Goal: Task Accomplishment & Management: Complete application form

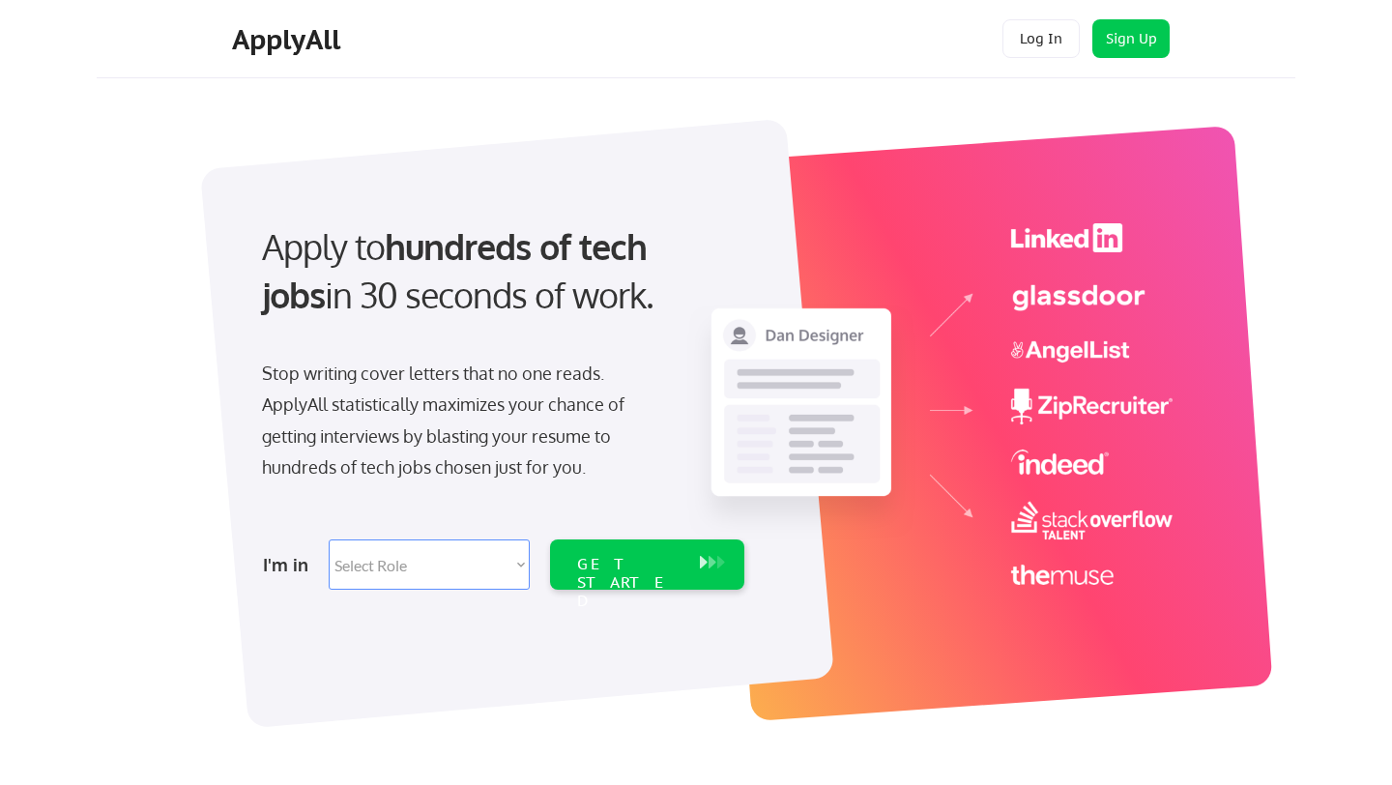
click at [501, 575] on select "Select Role Software Engineering Product Management Customer Success Sales UI/U…" at bounding box center [429, 565] width 201 height 50
select select ""technical_project_program_mgmt""
click at [329, 540] on select "Select Role Software Engineering Product Management Customer Success Sales UI/U…" at bounding box center [429, 565] width 201 height 50
select select ""technical_project_program_mgmt""
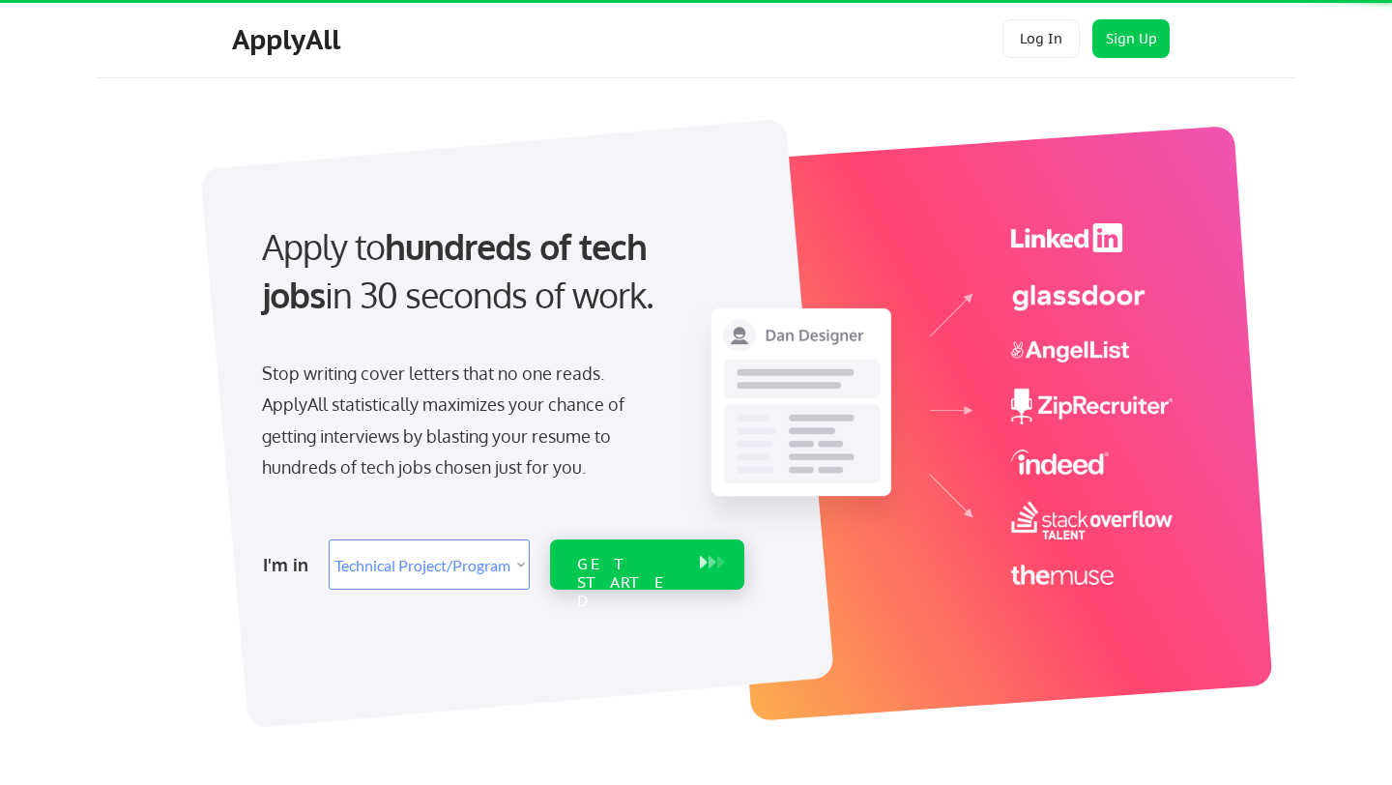
click at [689, 572] on div "GET STARTED" at bounding box center [629, 565] width 123 height 50
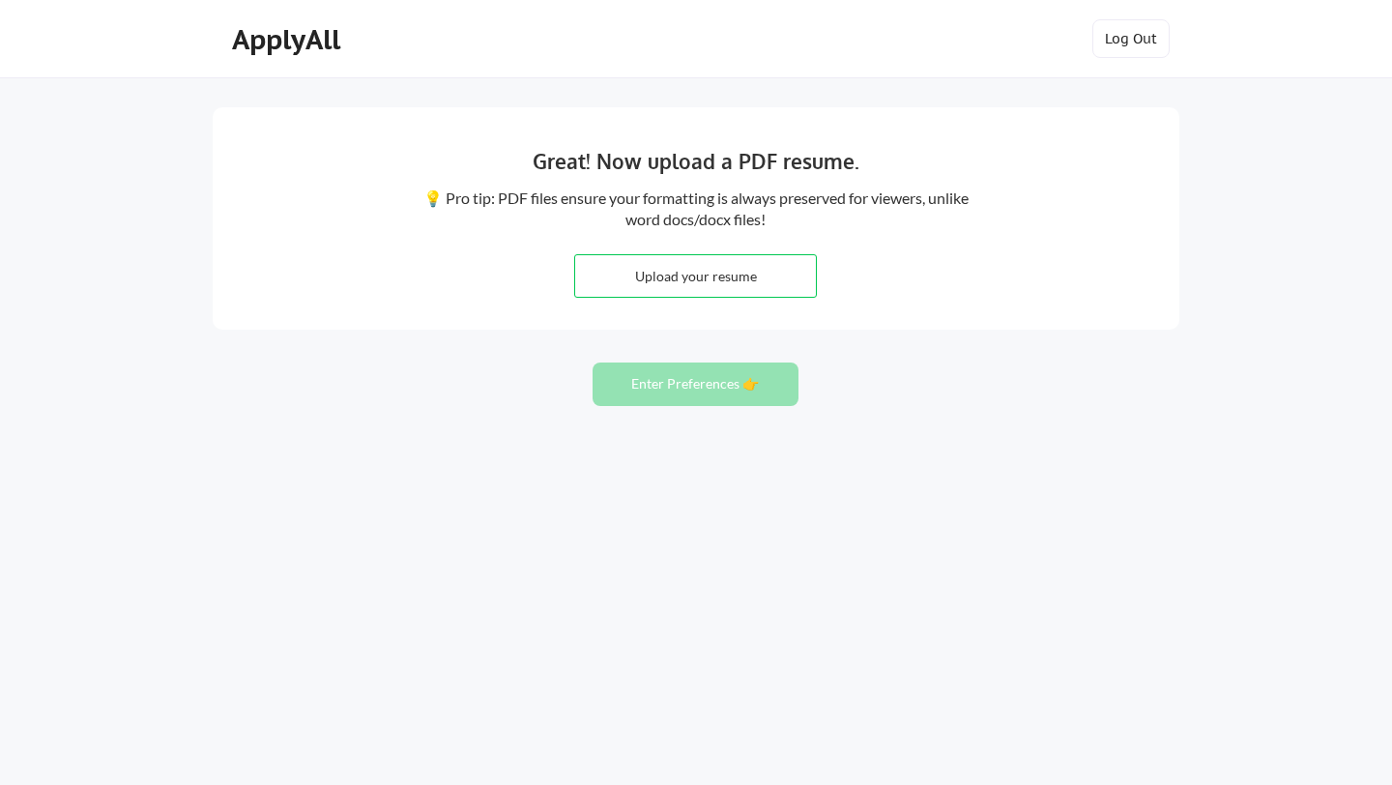
click at [742, 278] on input "file" at bounding box center [695, 276] width 241 height 42
type input "C:\fakepath\[PERSON_NAME] [PERSON_NAME] for COOP 2026 winter .pdf"
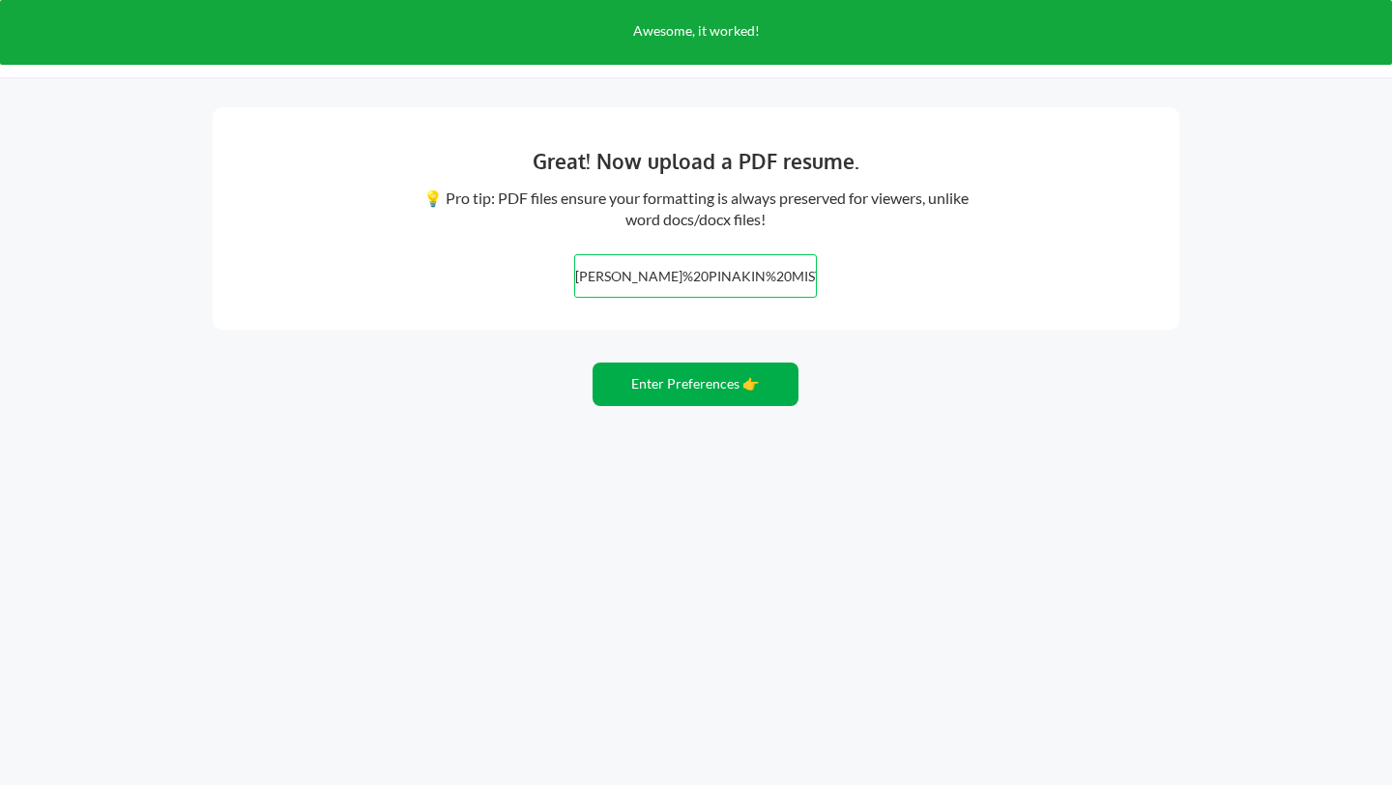
click at [693, 392] on button "Enter Preferences 👉" at bounding box center [696, 385] width 206 height 44
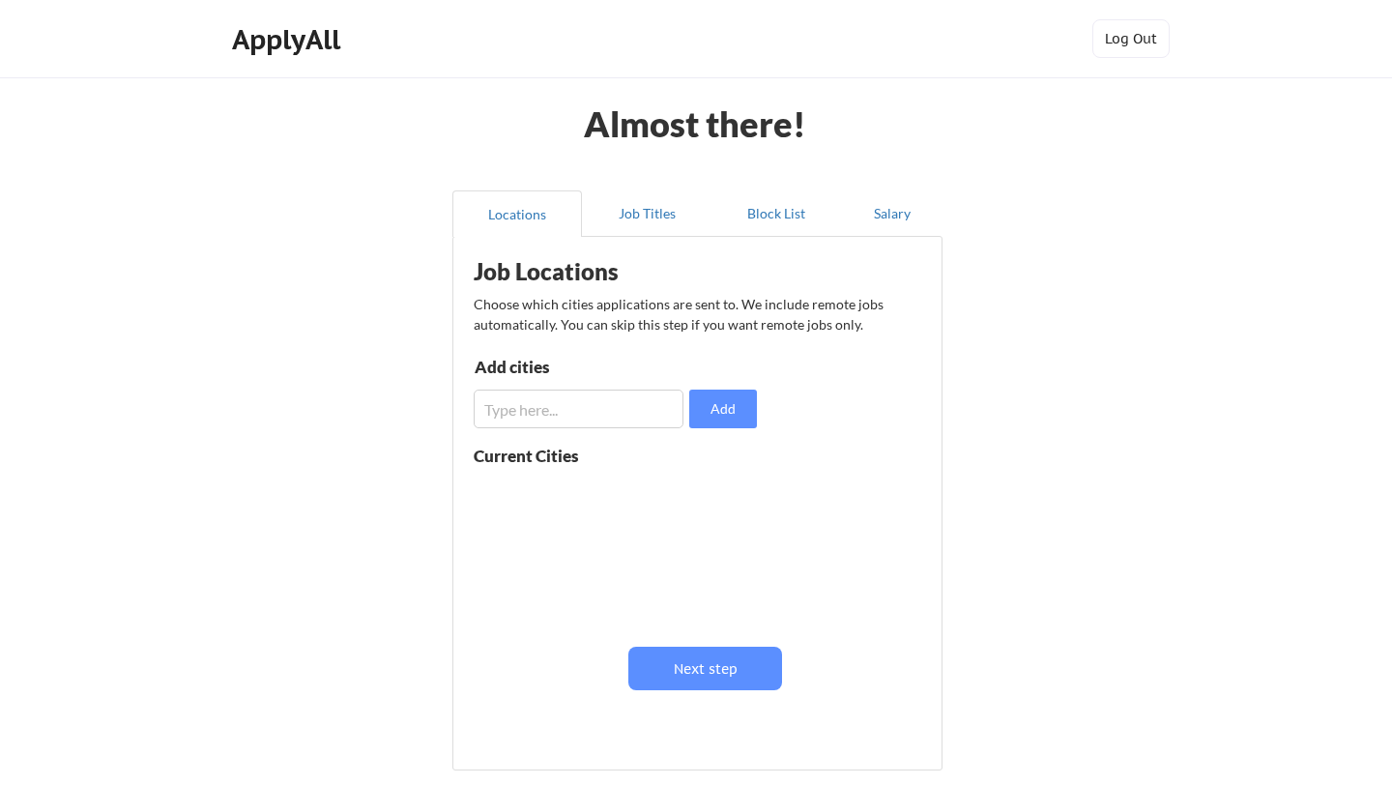
click at [616, 424] on input "input" at bounding box center [579, 409] width 210 height 39
click at [734, 678] on button "Next step" at bounding box center [706, 669] width 154 height 44
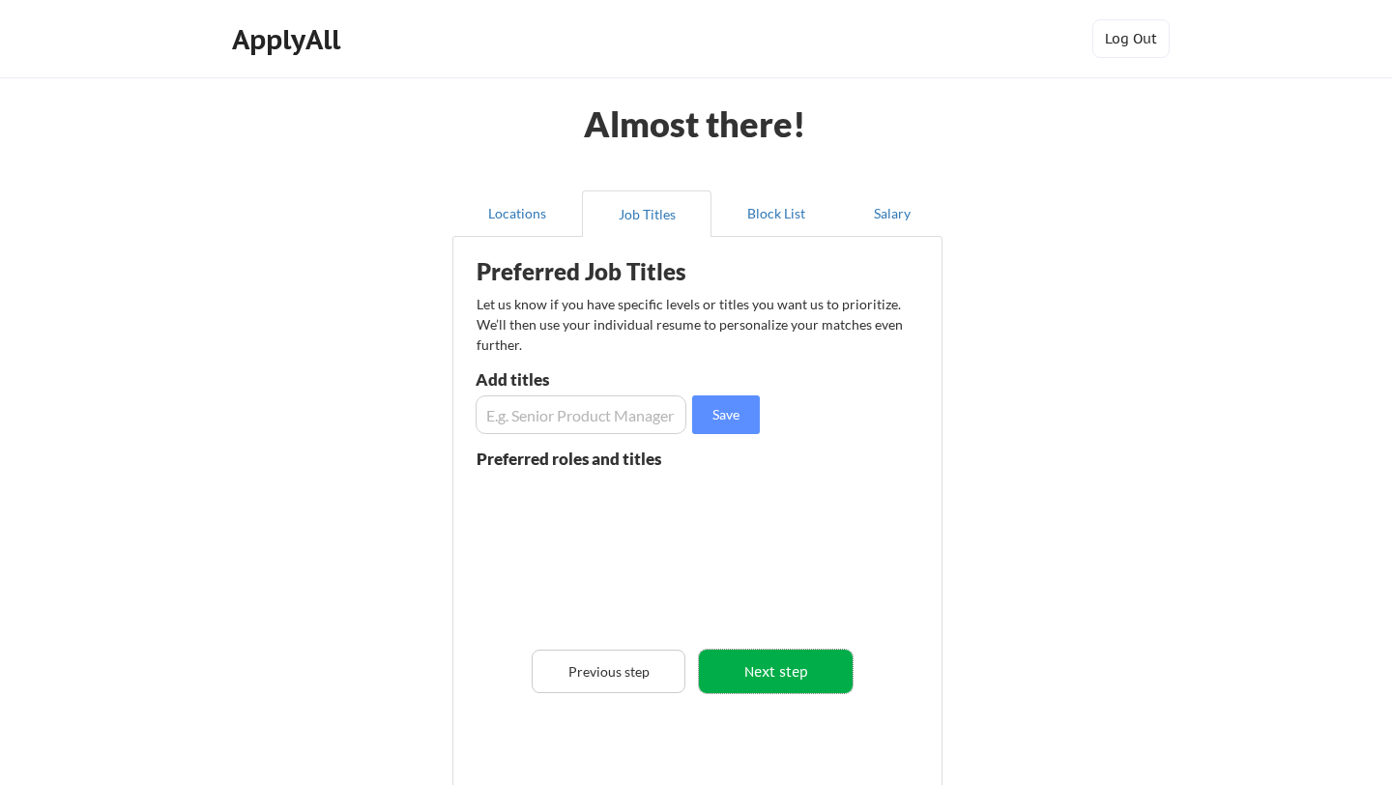
click at [750, 673] on button "Next step" at bounding box center [776, 672] width 154 height 44
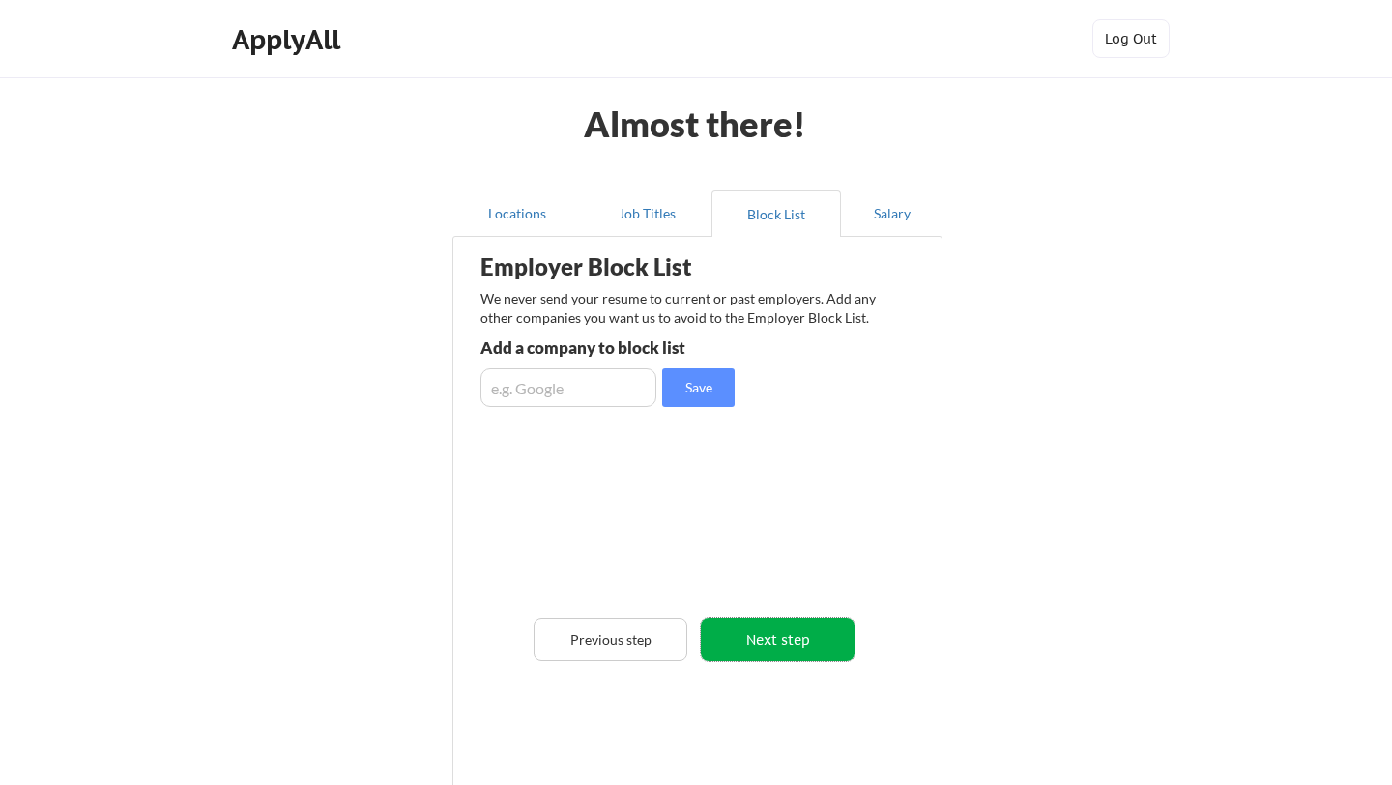
click at [746, 623] on button "Next step" at bounding box center [778, 640] width 154 height 44
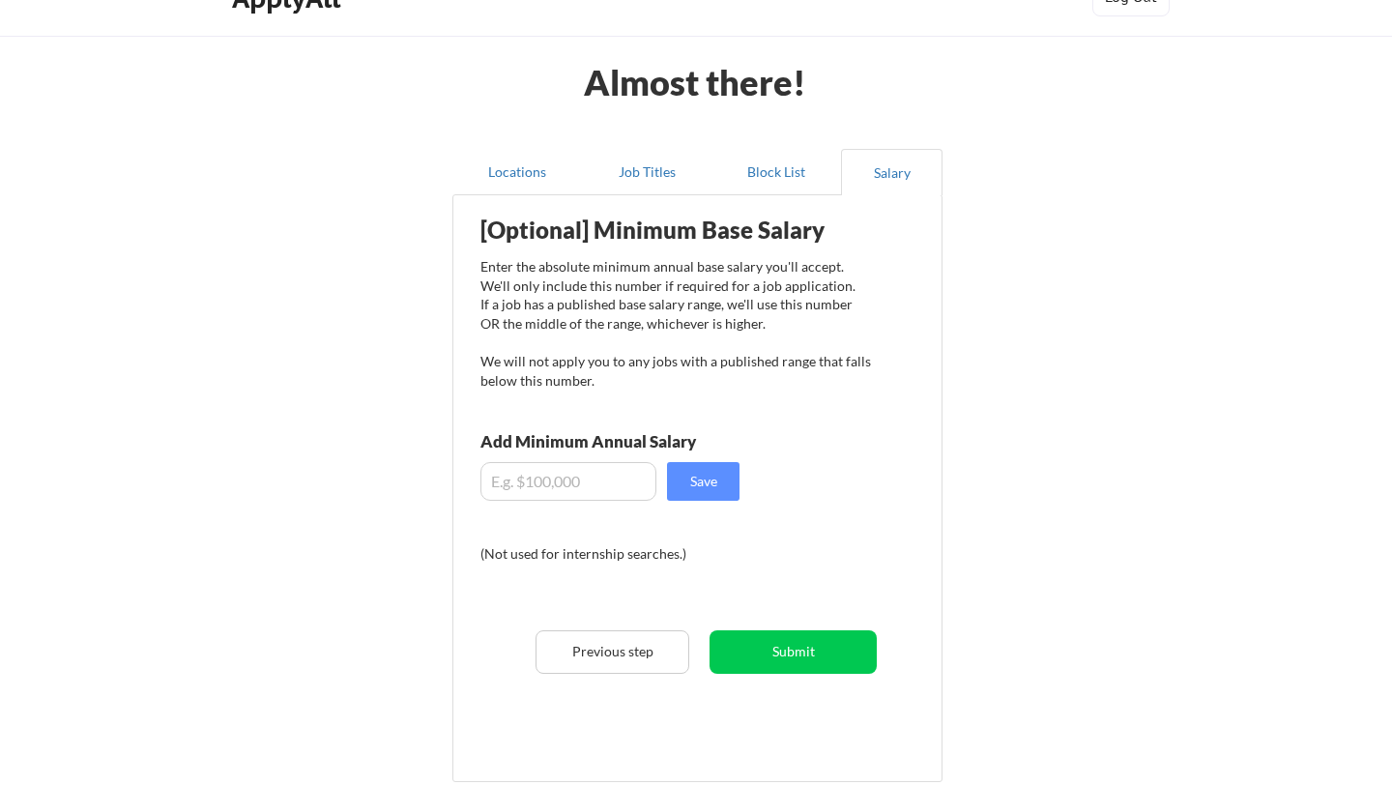
scroll to position [52, 0]
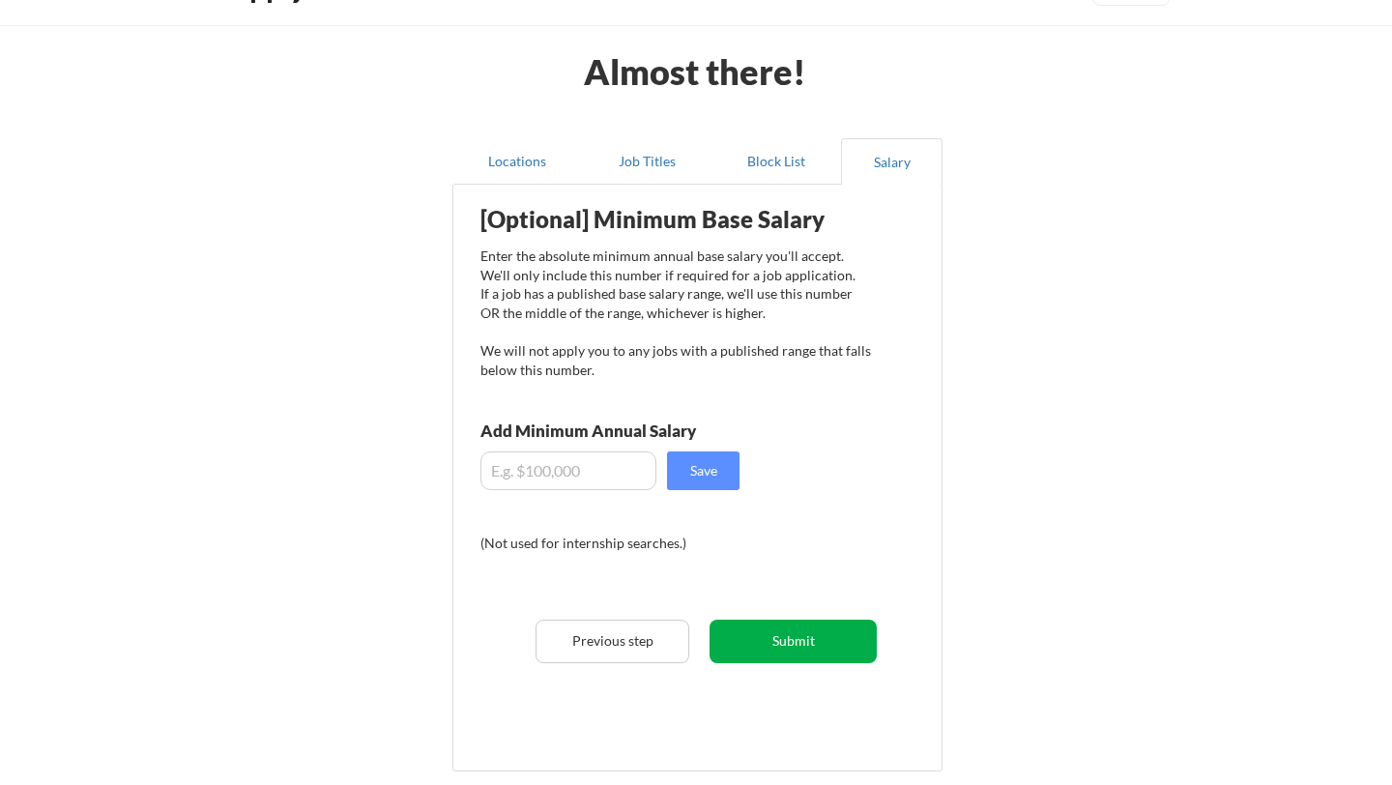
click at [747, 659] on button "Submit" at bounding box center [793, 642] width 167 height 44
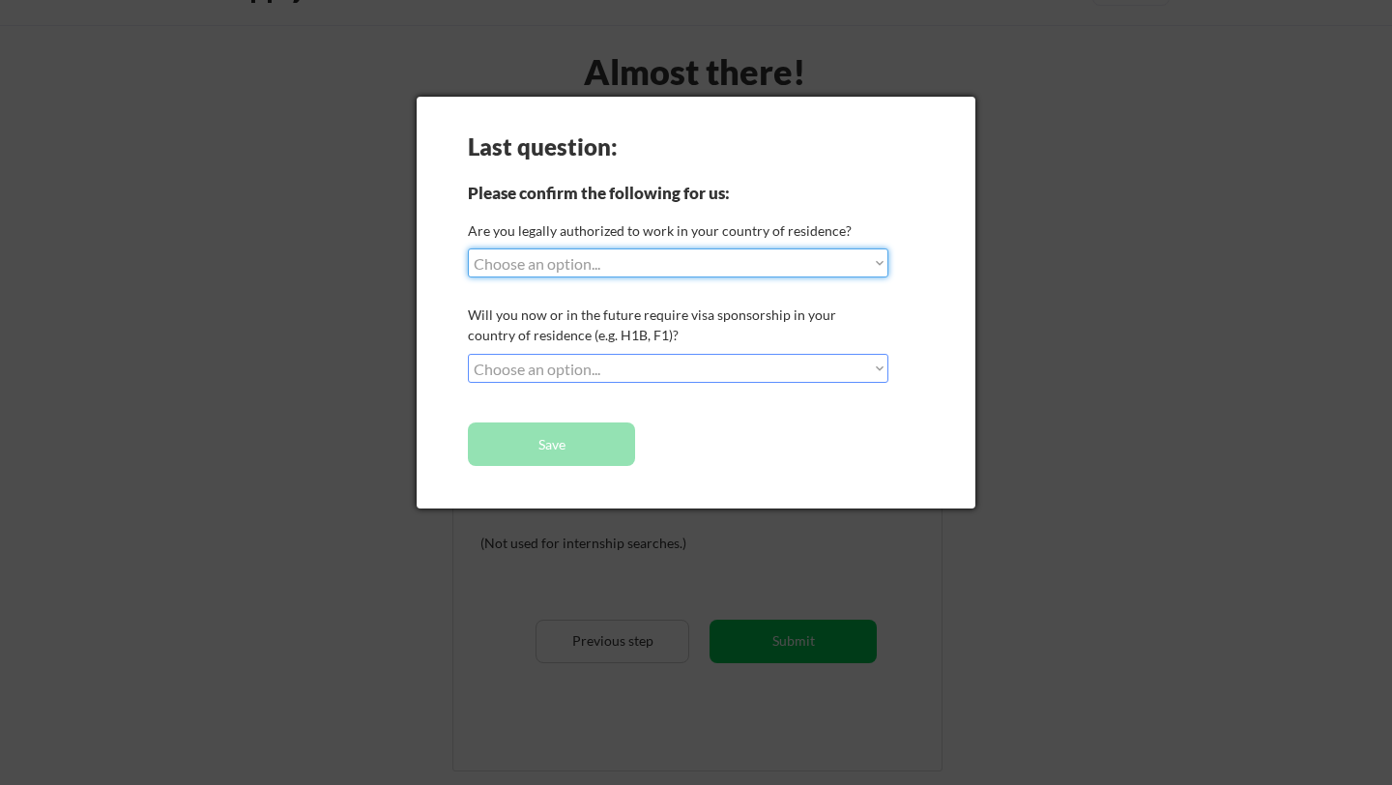
click at [552, 270] on select "Choose an option... Yes, I am a US Citizen Yes, I am a Canadian Citizen Yes, I …" at bounding box center [678, 263] width 421 height 29
select select ""yes__i_am_a_us_citizen""
click at [468, 249] on select "Choose an option... Yes, I am a US Citizen Yes, I am a Canadian Citizen Yes, I …" at bounding box center [678, 263] width 421 height 29
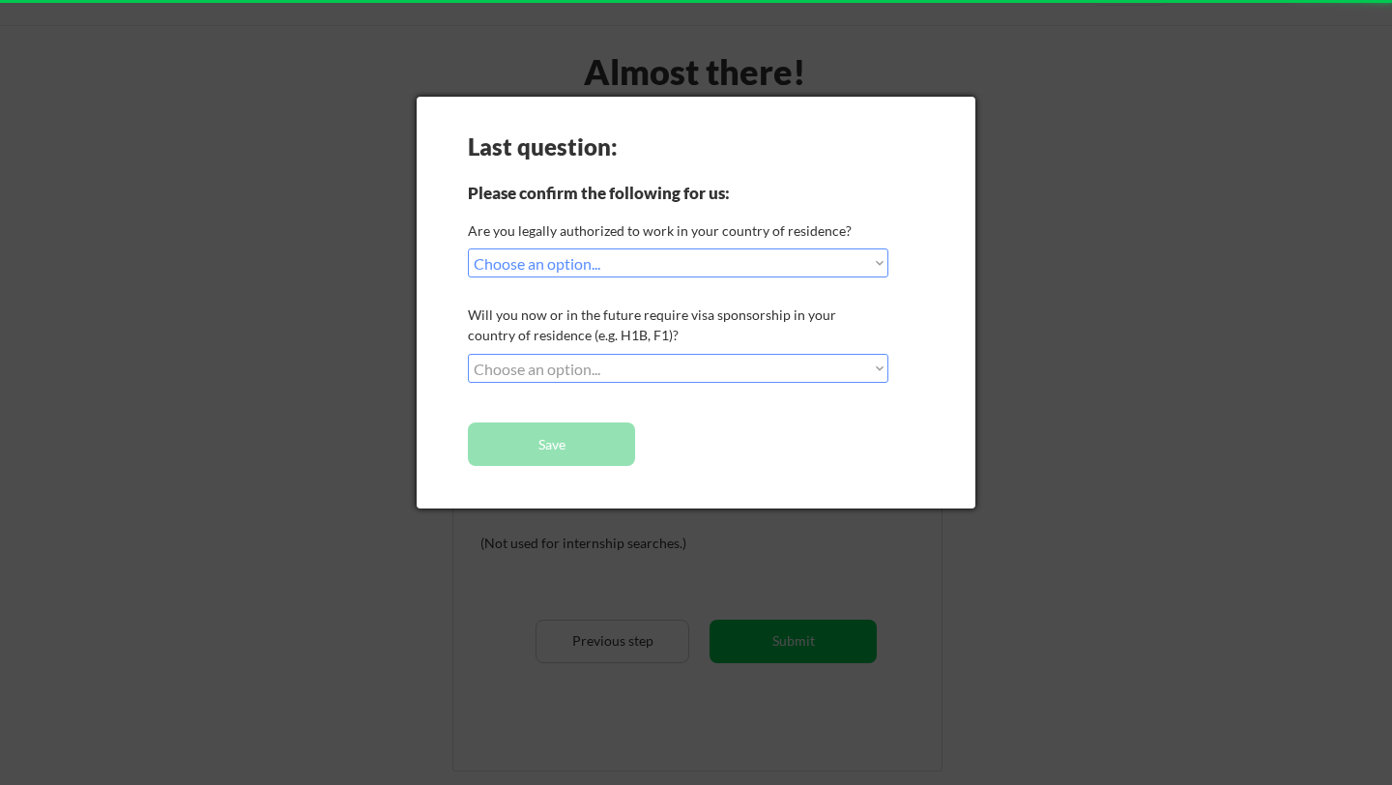
click at [542, 371] on select "Choose an option... No, I will not need sponsorship Yes, I will need sponsorship" at bounding box center [678, 368] width 421 height 29
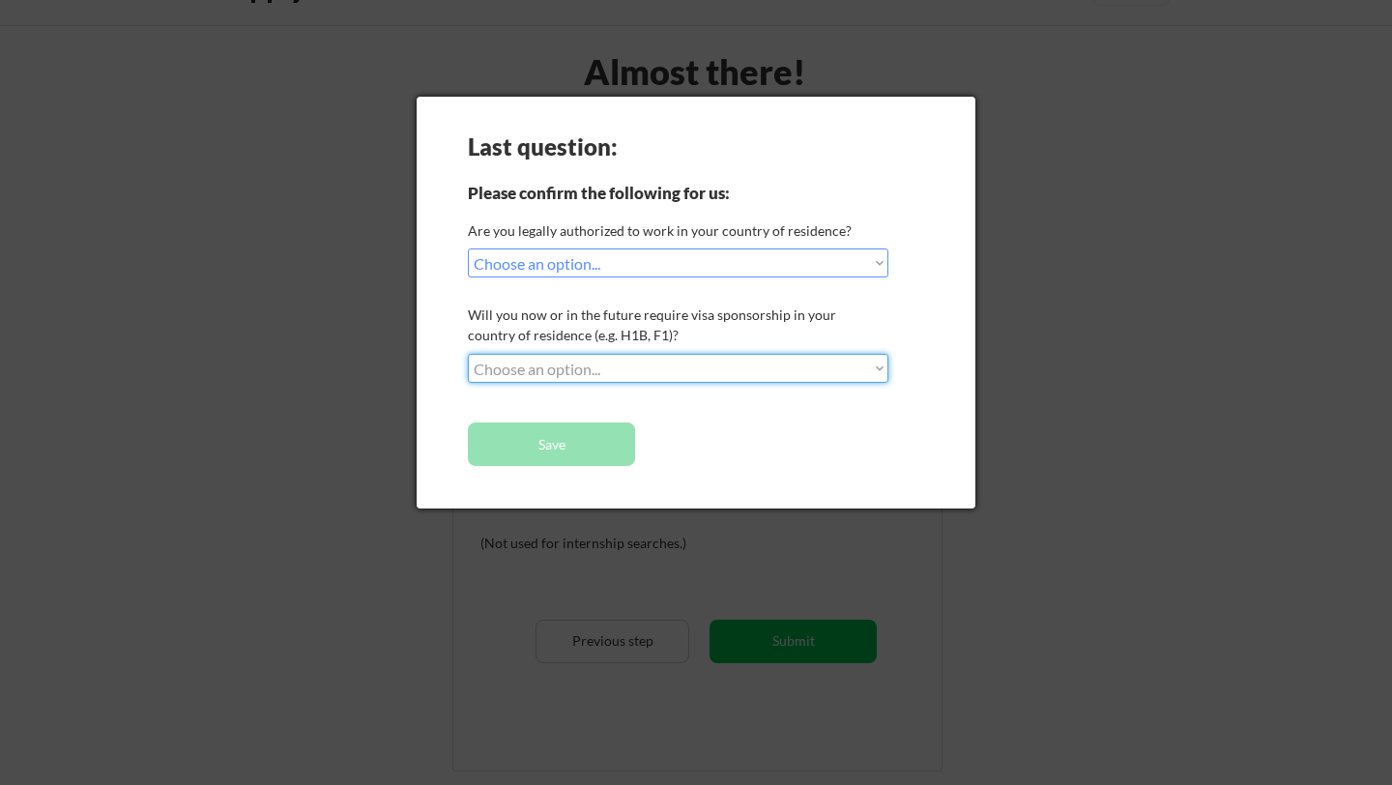
select select ""yes__i_will_need_sponsorship""
click at [468, 354] on select "Choose an option... No, I will not need sponsorship Yes, I will need sponsorship" at bounding box center [678, 368] width 421 height 29
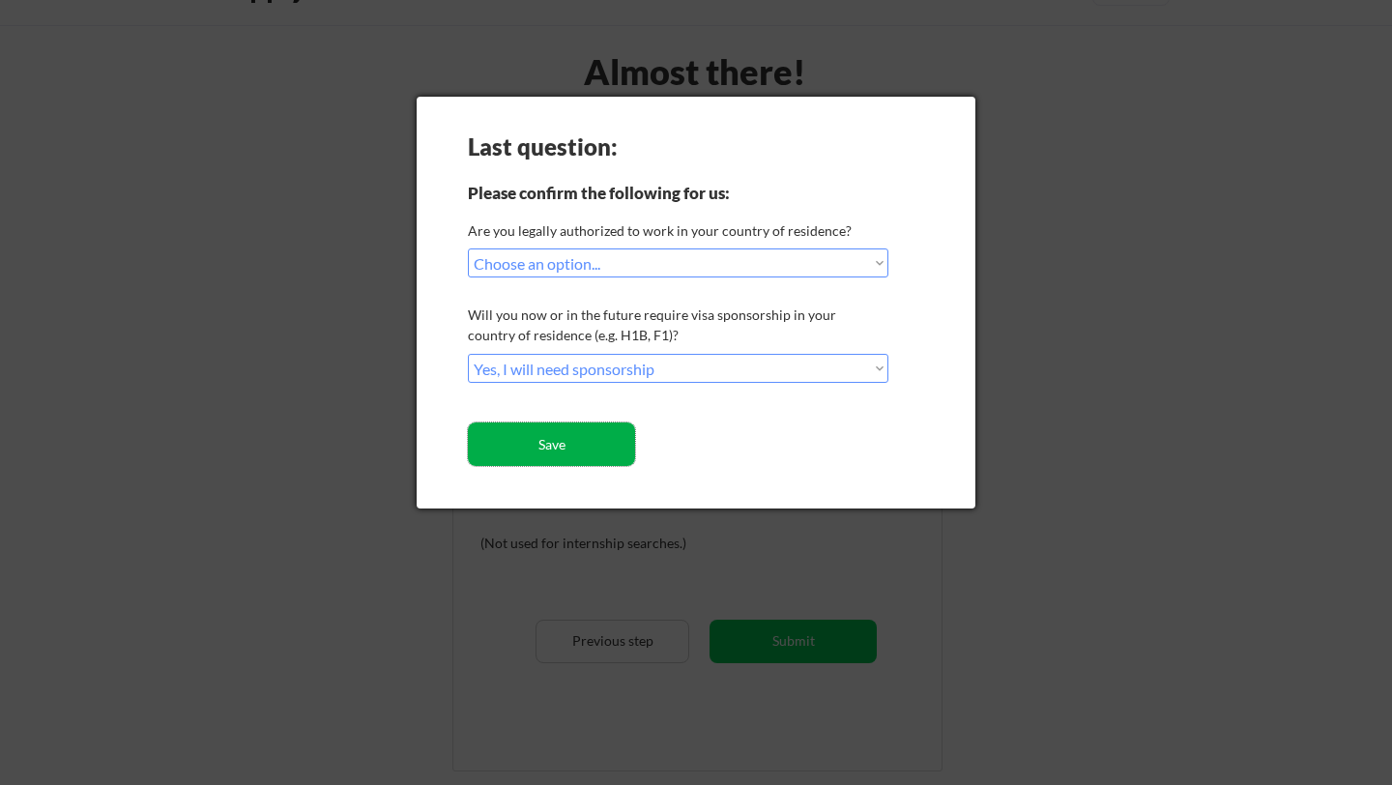
click at [544, 445] on button "Save" at bounding box center [551, 445] width 167 height 44
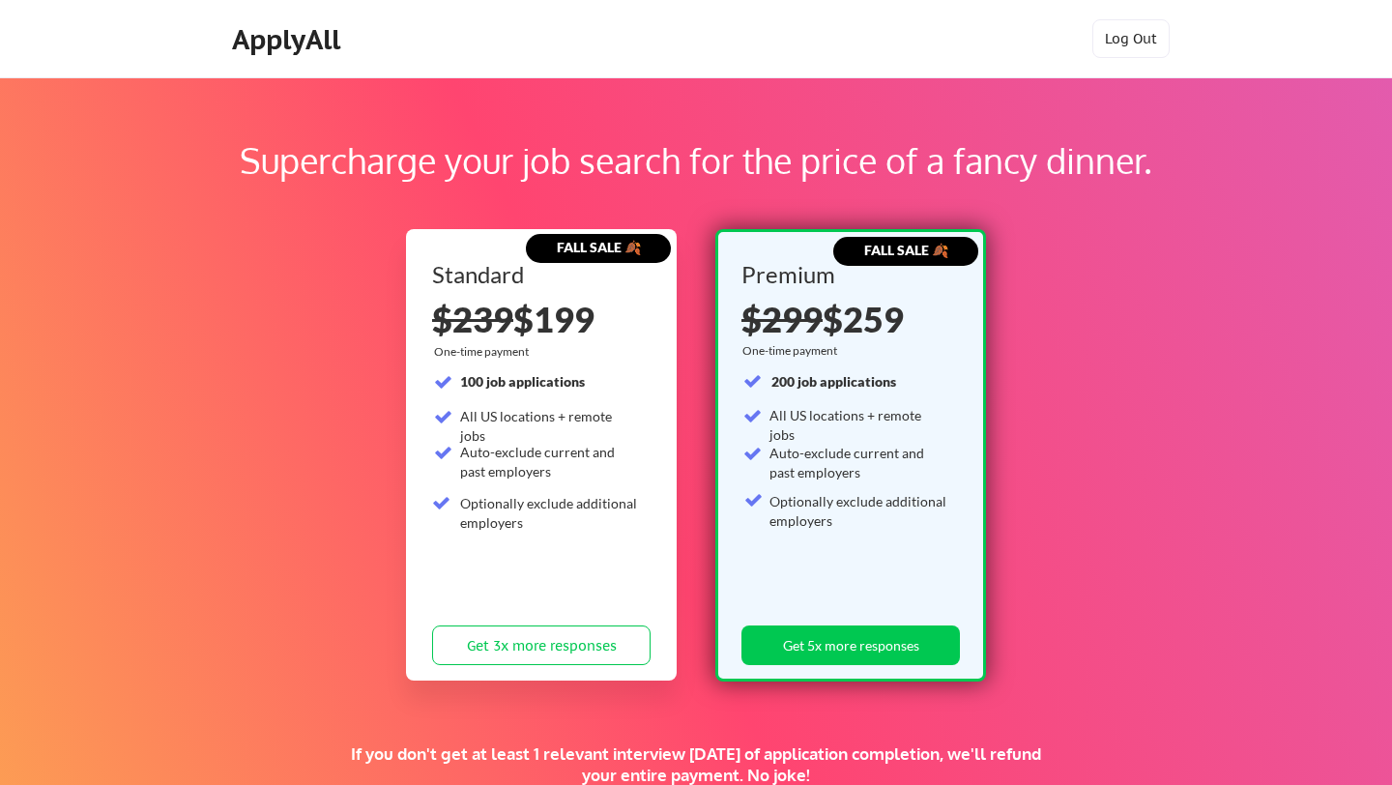
scroll to position [349, 0]
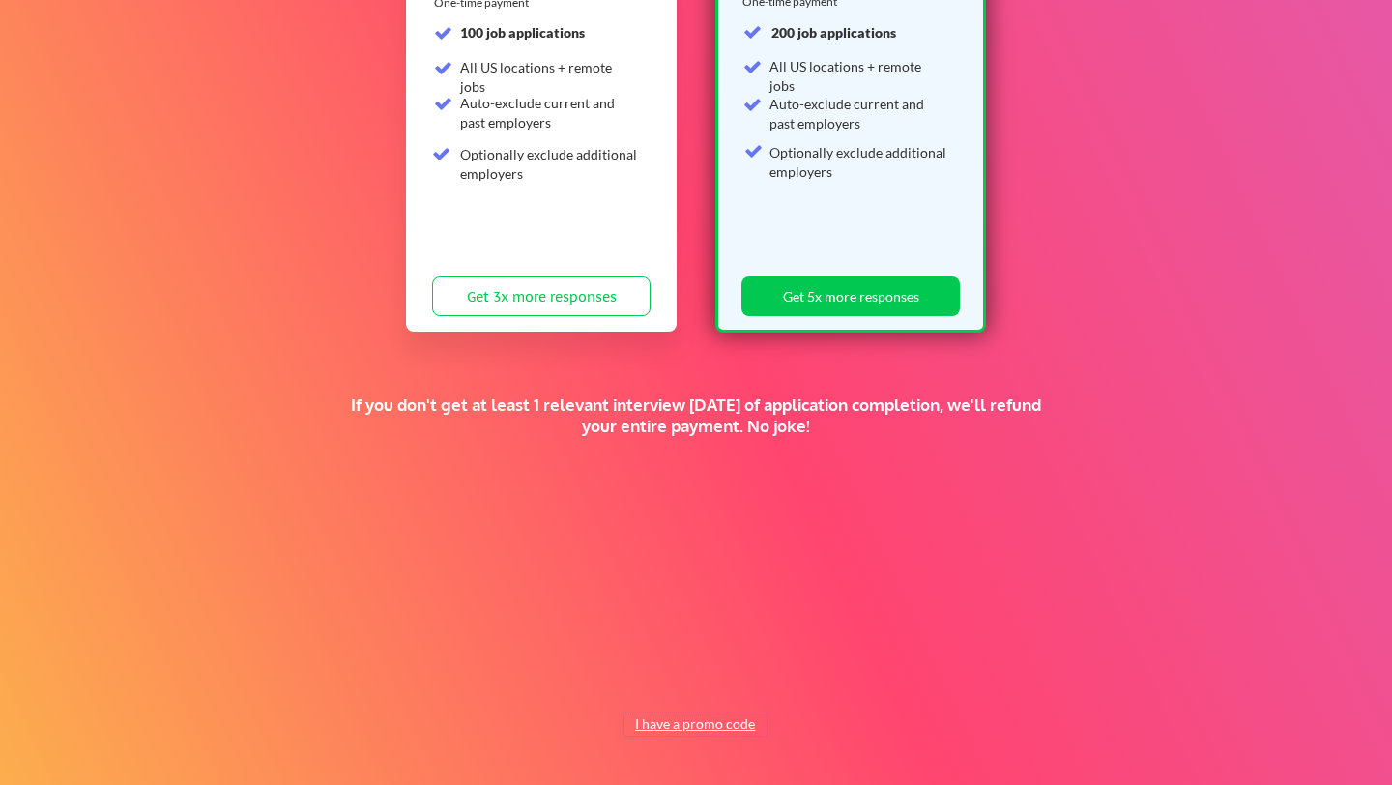
click at [697, 717] on button "I have a promo code" at bounding box center [696, 724] width 142 height 23
